Goal: Task Accomplishment & Management: Manage account settings

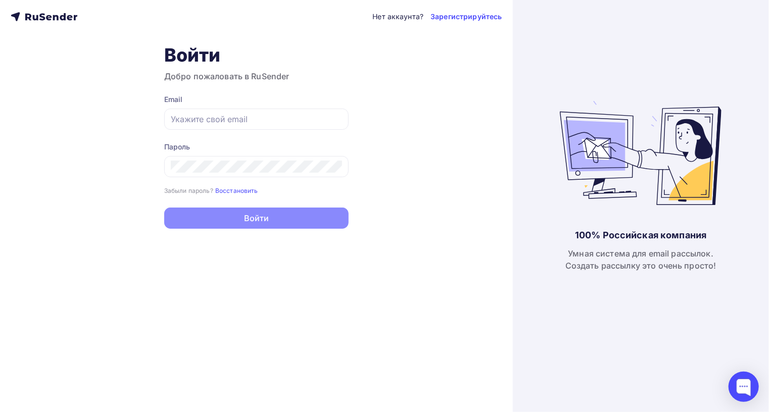
type input "[EMAIL_ADDRESS][DOMAIN_NAME]"
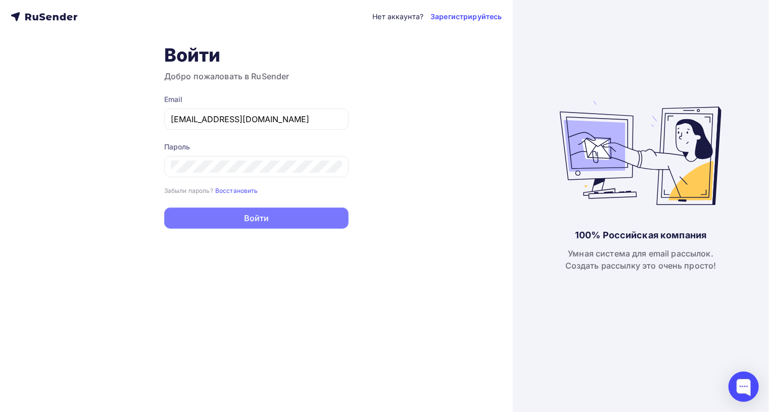
click at [249, 214] on button "Войти" at bounding box center [256, 218] width 184 height 21
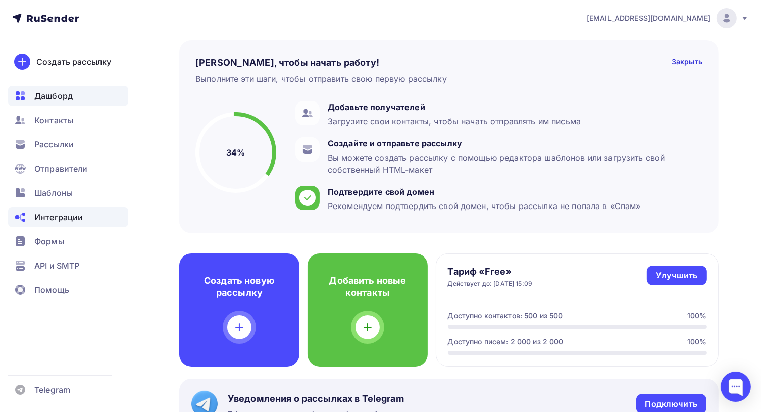
scroll to position [50, 0]
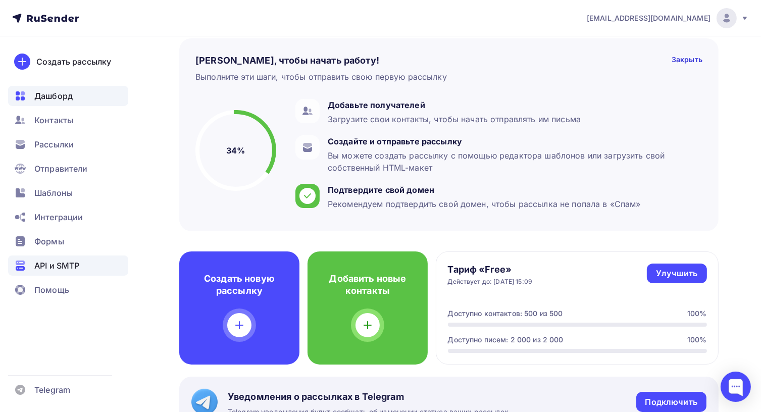
click at [78, 267] on span "API и SMTP" at bounding box center [56, 266] width 45 height 12
